Goal: Task Accomplishment & Management: Manage account settings

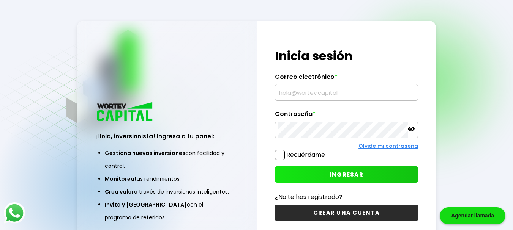
type input "[EMAIL_ADDRESS][DOMAIN_NAME]"
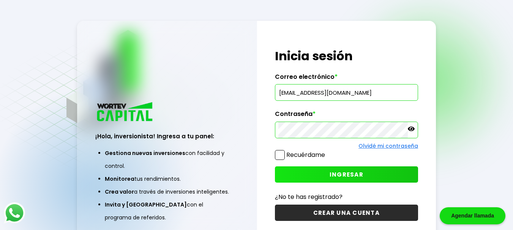
click at [300, 170] on button "INGRESAR" at bounding box center [346, 175] width 143 height 16
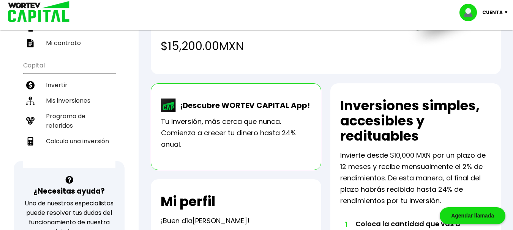
scroll to position [69, 0]
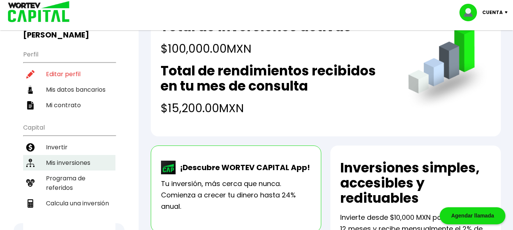
click at [77, 160] on li "Mis inversiones" at bounding box center [69, 163] width 92 height 16
